Goal: Task Accomplishment & Management: Use online tool/utility

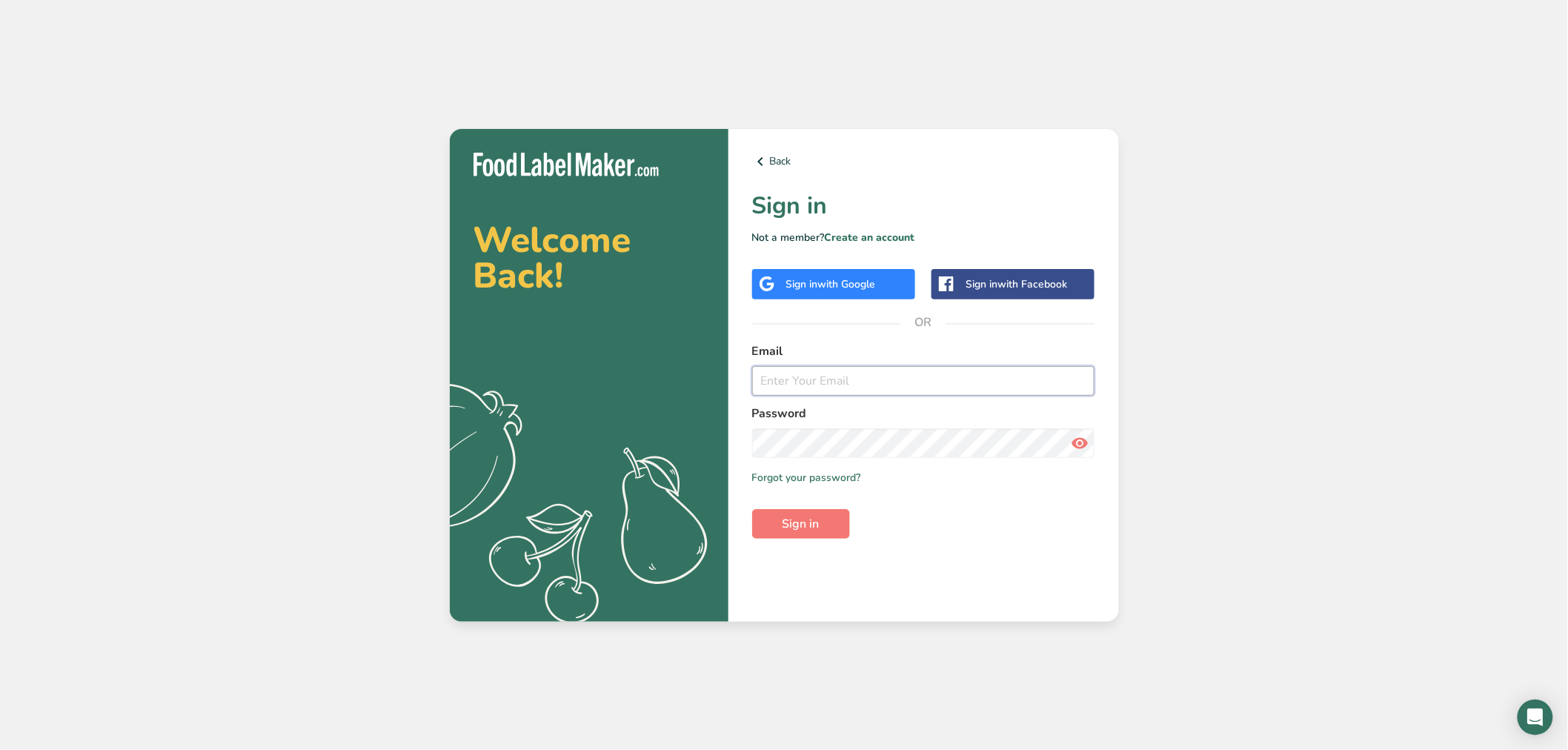
click at [838, 374] on input "email" at bounding box center [924, 380] width 343 height 30
type input "[EMAIL_ADDRESS][DOMAIN_NAME]"
click at [753, 509] on button "Sign in" at bounding box center [801, 523] width 98 height 30
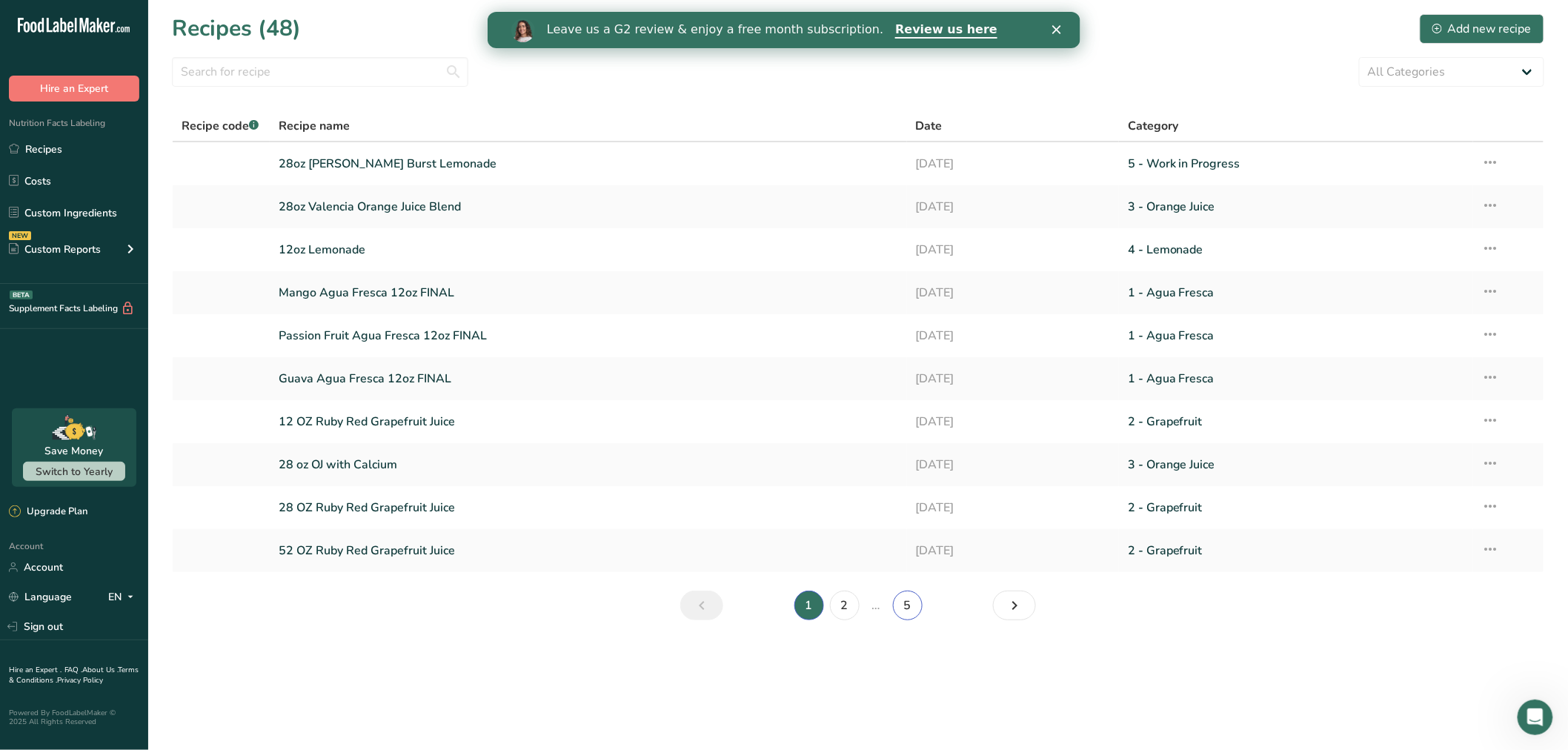
click at [905, 603] on link "5" at bounding box center [907, 605] width 30 height 30
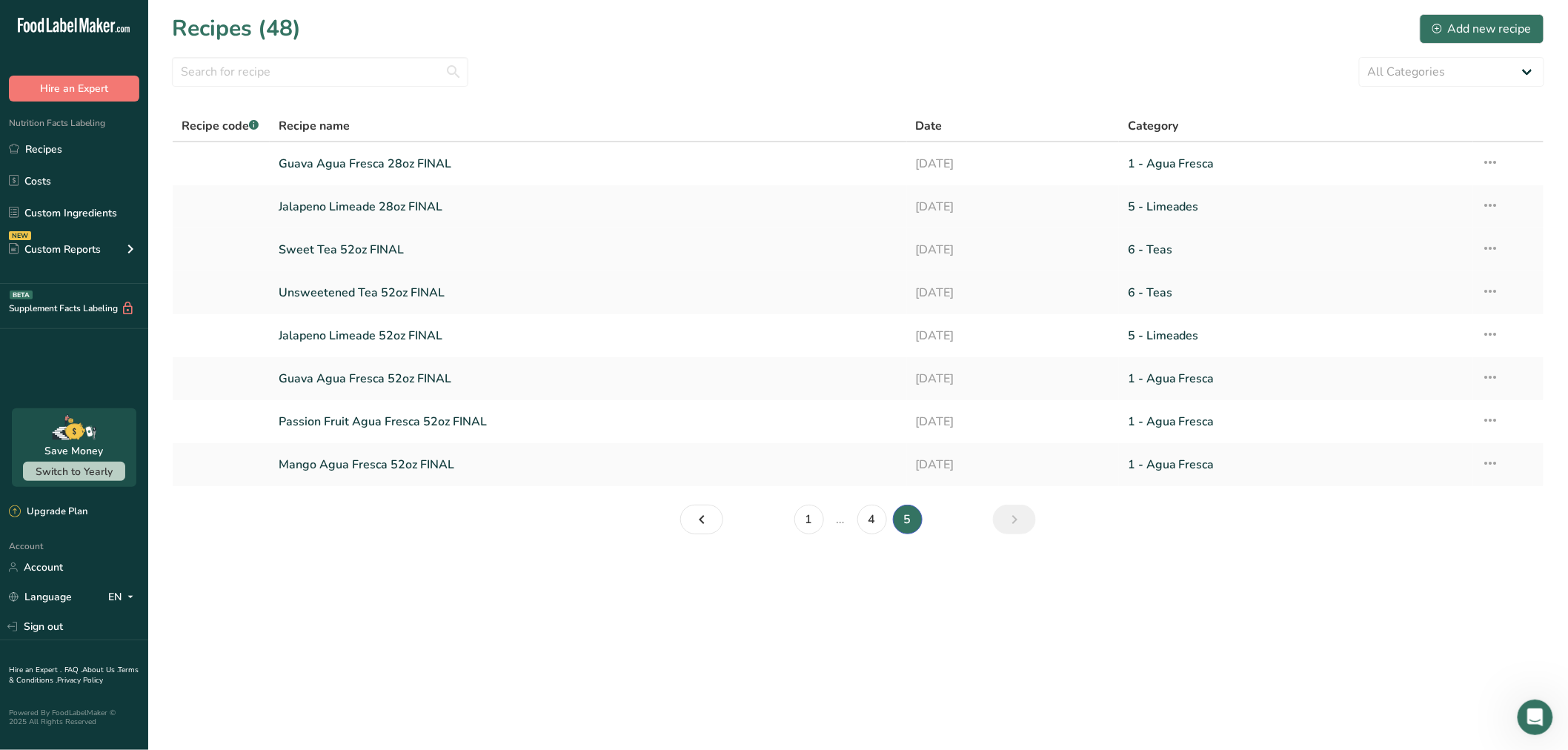
click at [371, 243] on link "Sweet Tea 52oz FINAL" at bounding box center [589, 249] width 620 height 31
click at [880, 521] on link "4" at bounding box center [872, 519] width 30 height 30
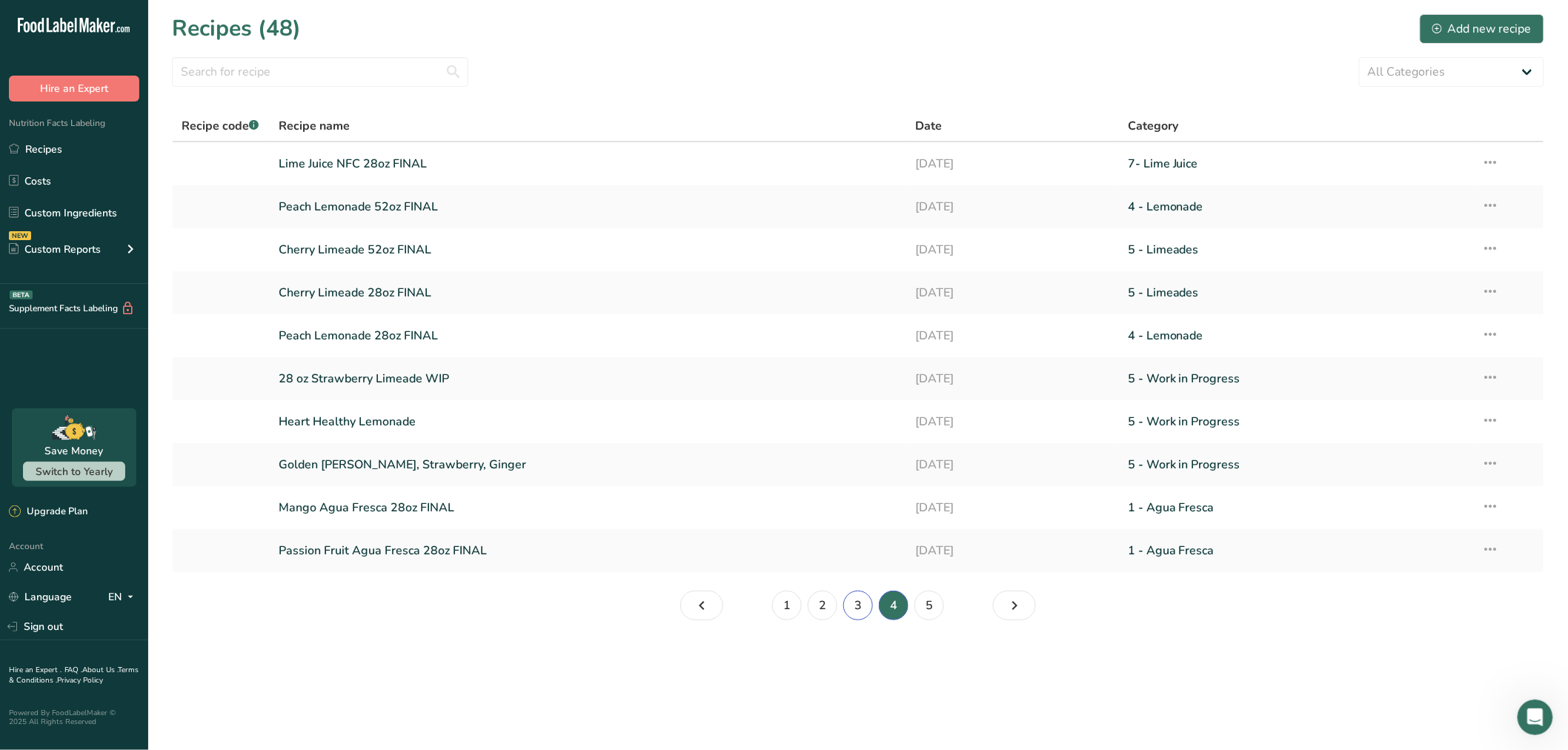
click at [848, 611] on link "3" at bounding box center [858, 605] width 30 height 30
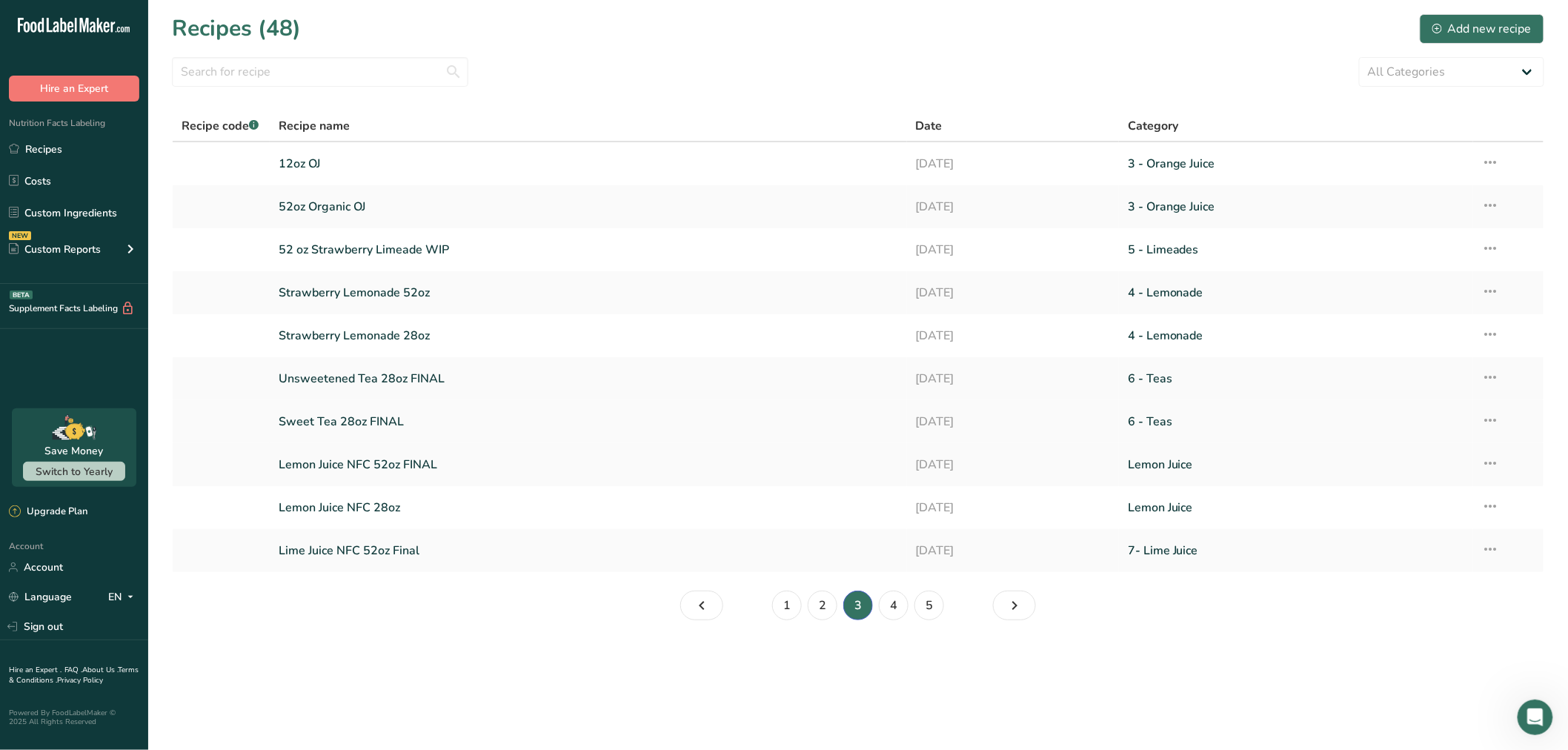
click at [349, 417] on link "Sweet Tea 28oz FINAL" at bounding box center [589, 421] width 620 height 31
